Goal: Task Accomplishment & Management: Manage account settings

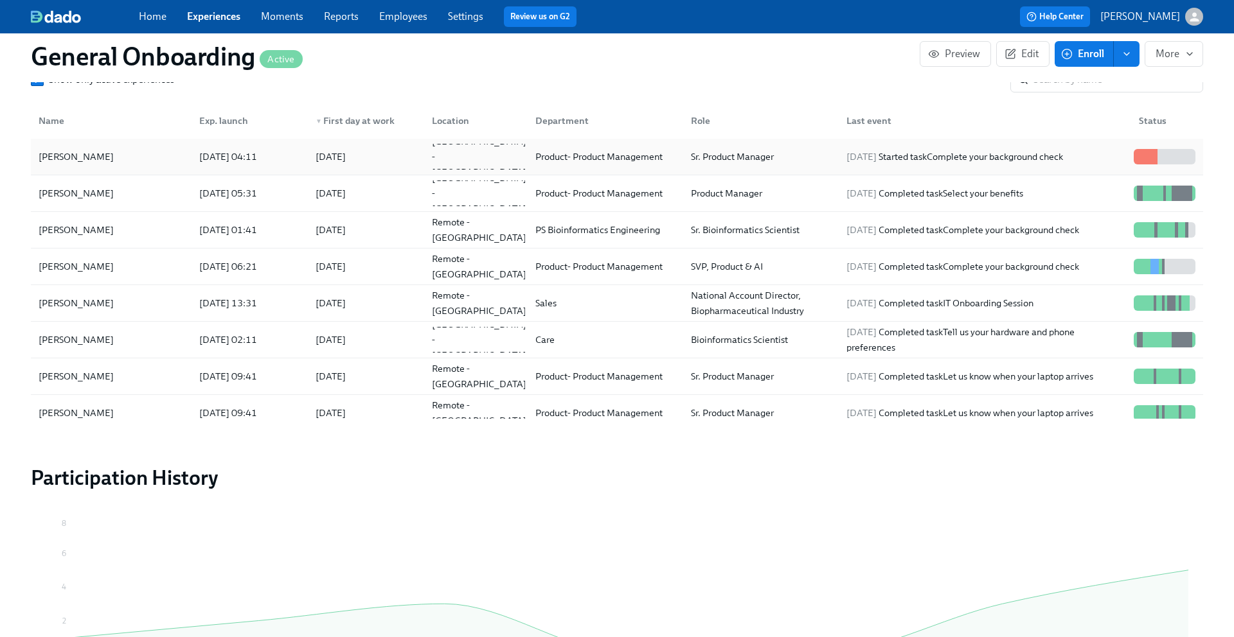
scroll to position [1160, 0]
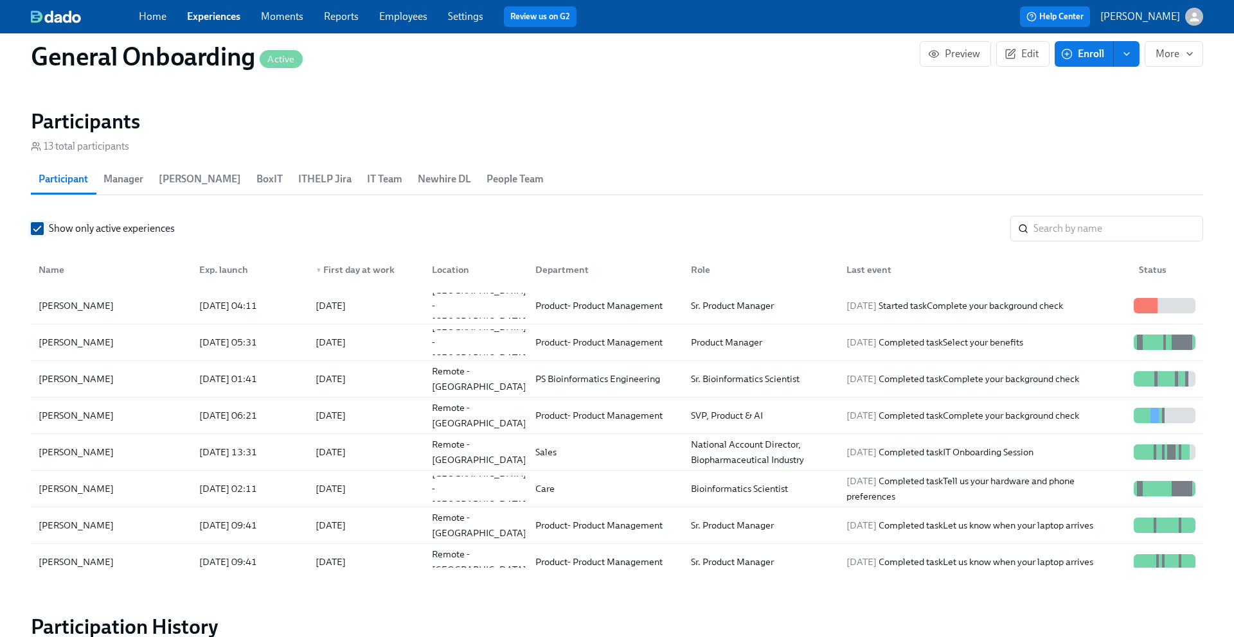
click at [37, 226] on input "Show only active experiences" at bounding box center [37, 229] width 12 height 12
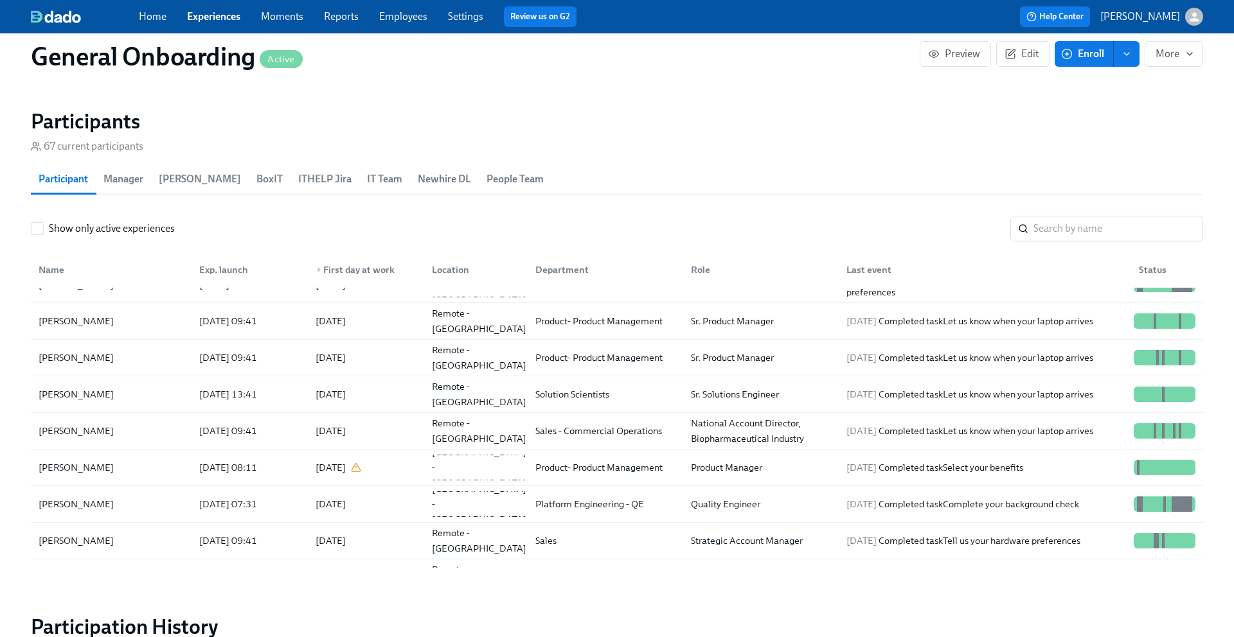
scroll to position [244, 0]
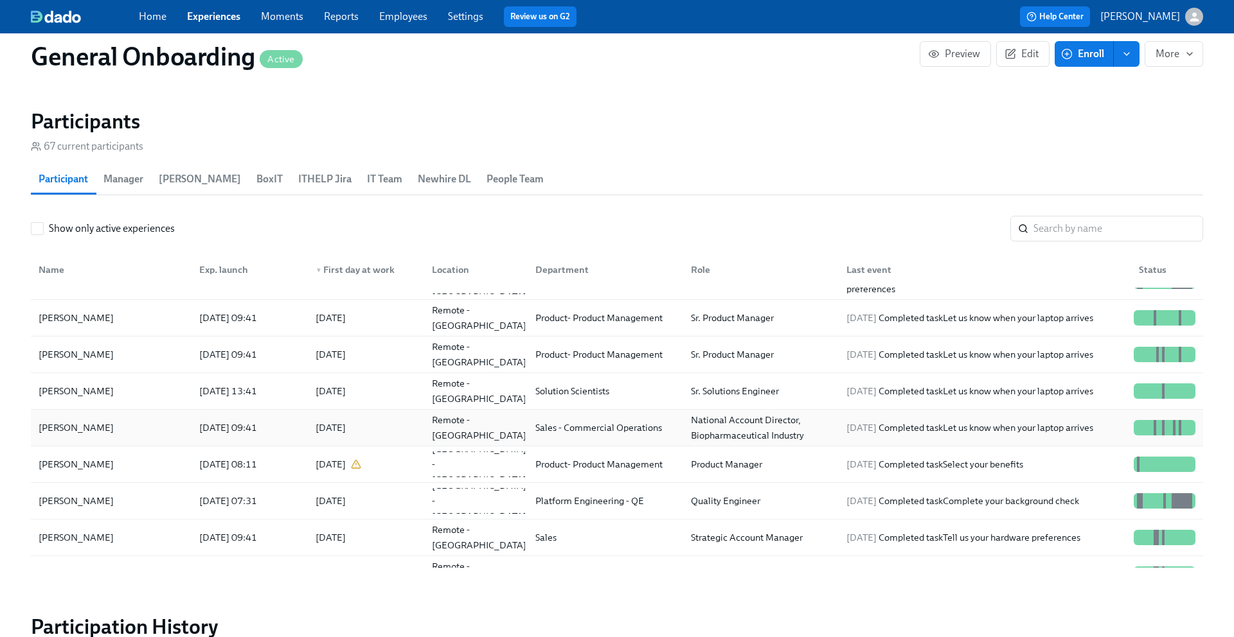
click at [91, 424] on div "[PERSON_NAME]" at bounding box center [75, 427] width 85 height 15
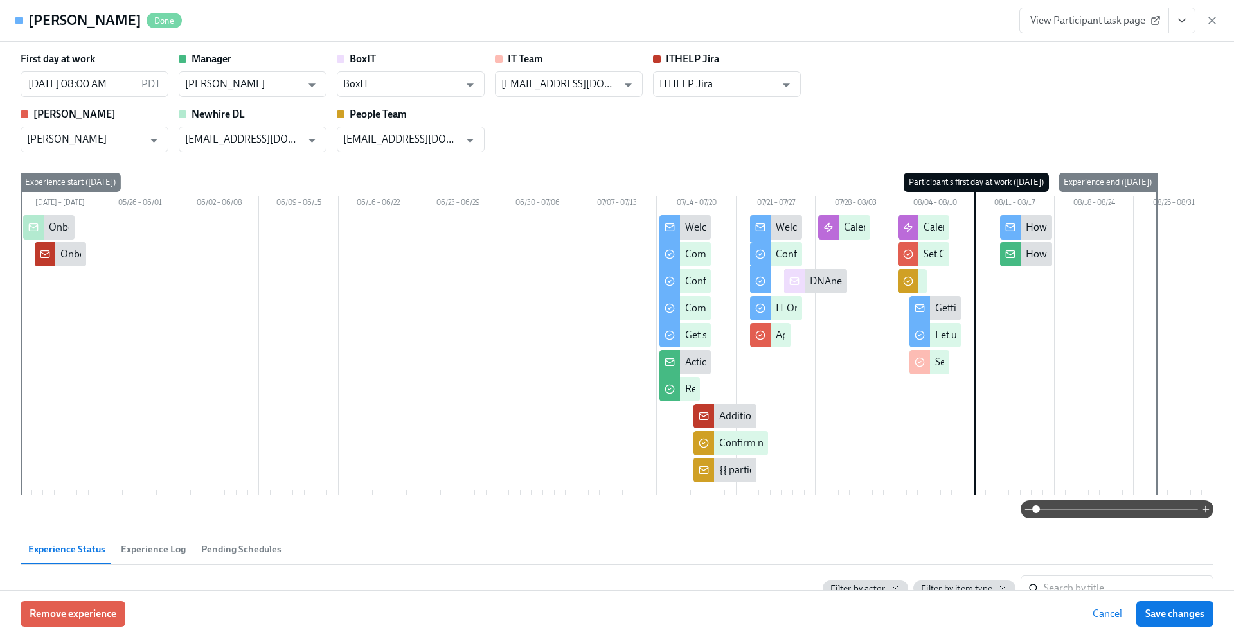
click at [1182, 26] on icon "View task page" at bounding box center [1181, 20] width 13 height 13
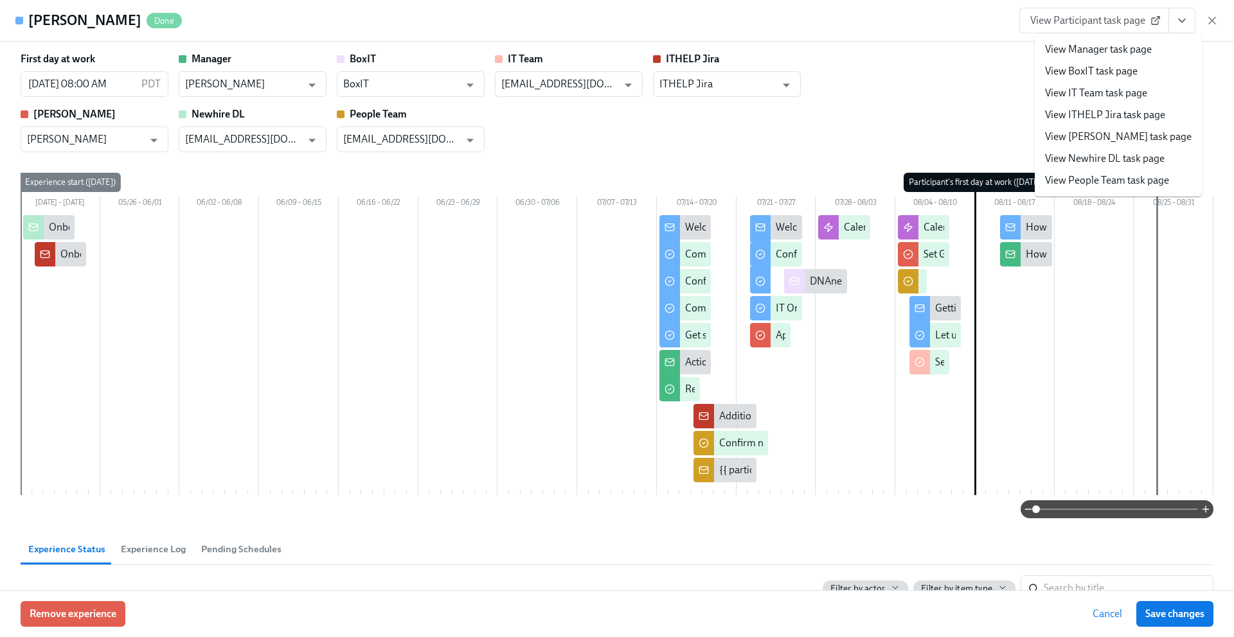
click at [1099, 54] on link "View Manager task page" at bounding box center [1098, 49] width 107 height 14
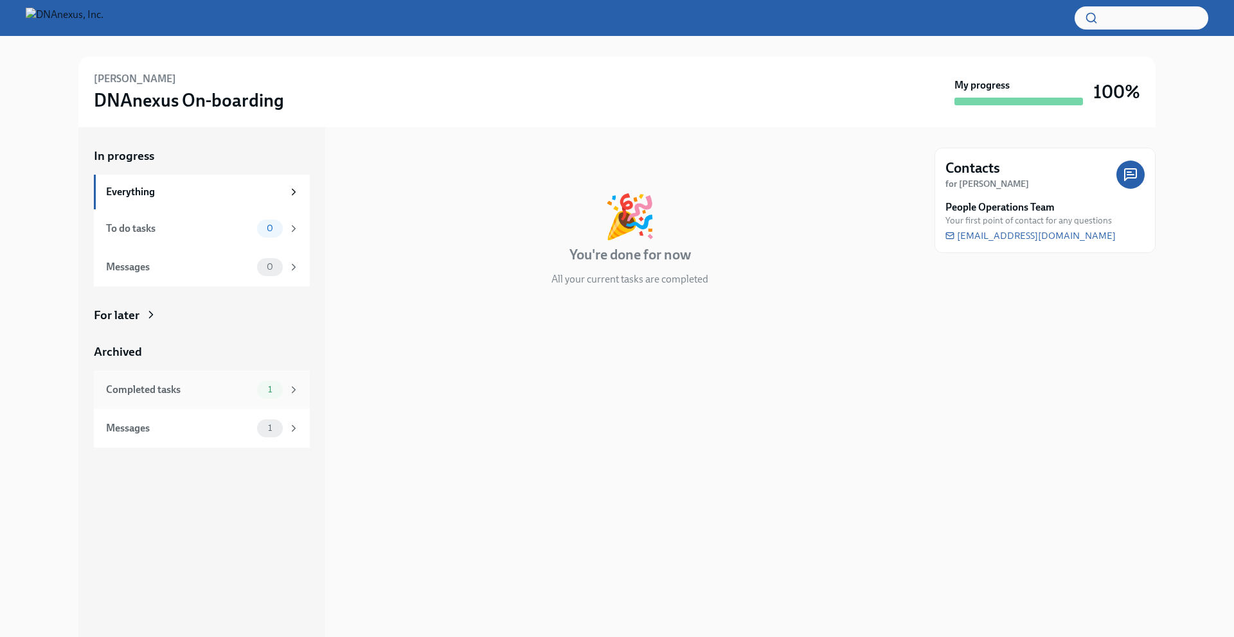
click at [291, 387] on icon at bounding box center [294, 390] width 12 height 12
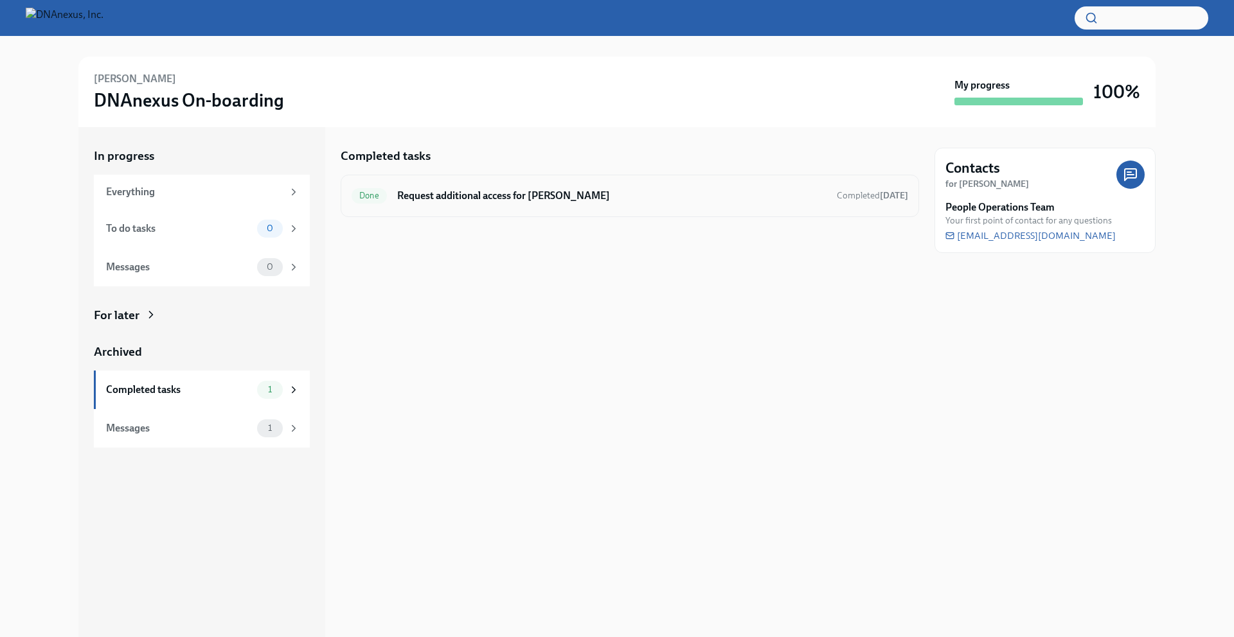
click at [493, 193] on h6 "Request additional access for [PERSON_NAME]" at bounding box center [611, 196] width 429 height 14
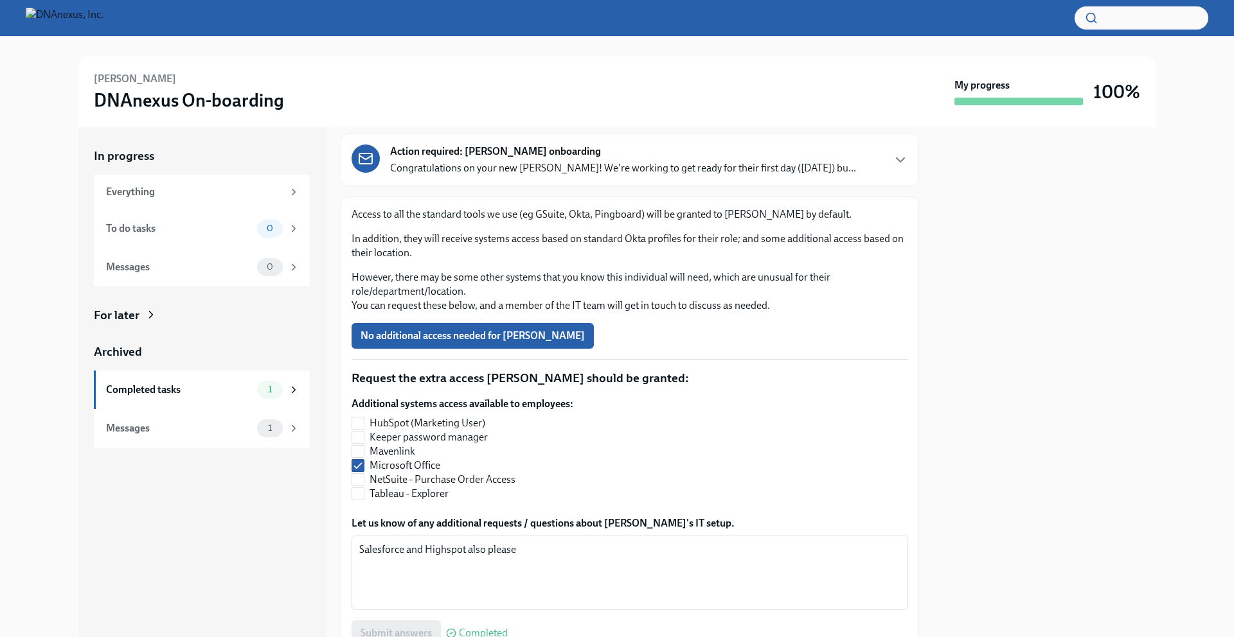
scroll to position [80, 0]
